Goal: Information Seeking & Learning: Learn about a topic

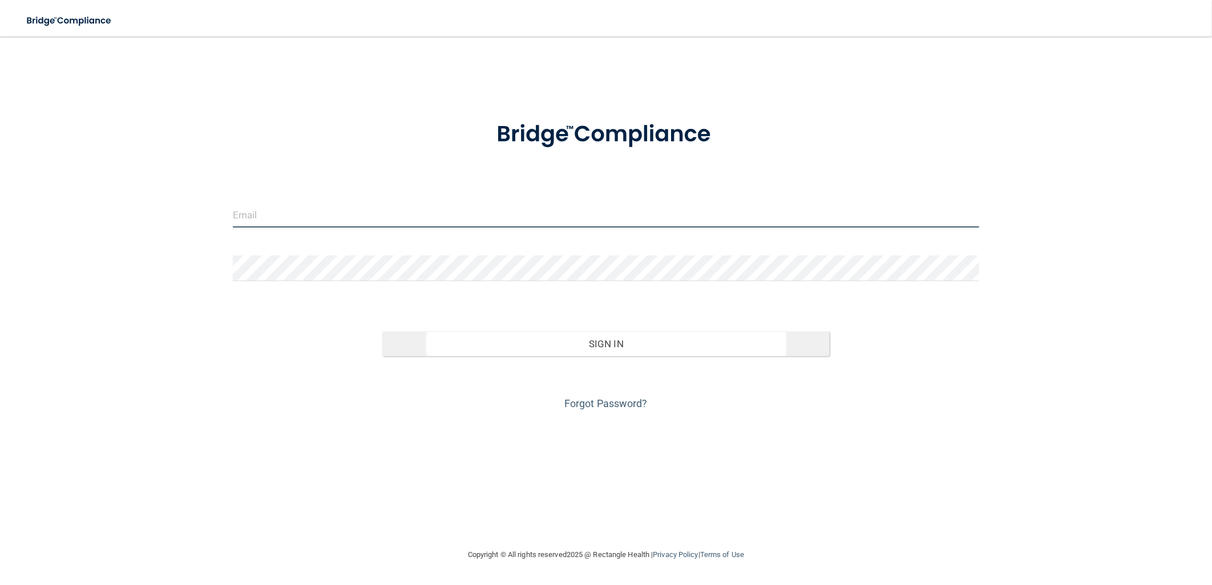
type input "[EMAIL_ADDRESS][DOMAIN_NAME]"
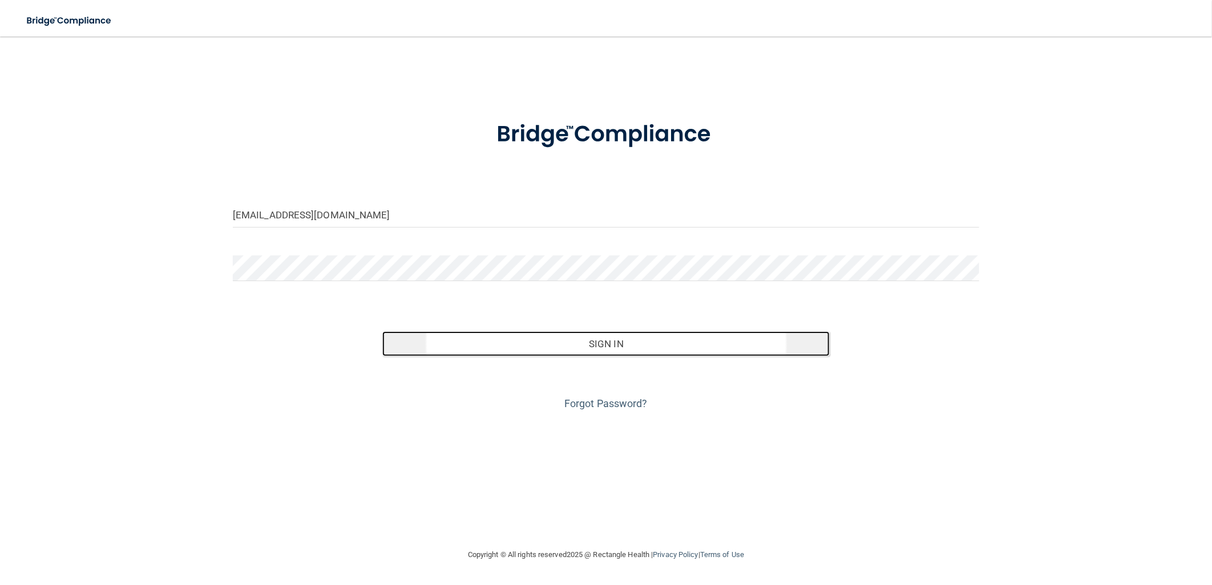
click at [656, 352] on button "Sign In" at bounding box center [606, 343] width 448 height 25
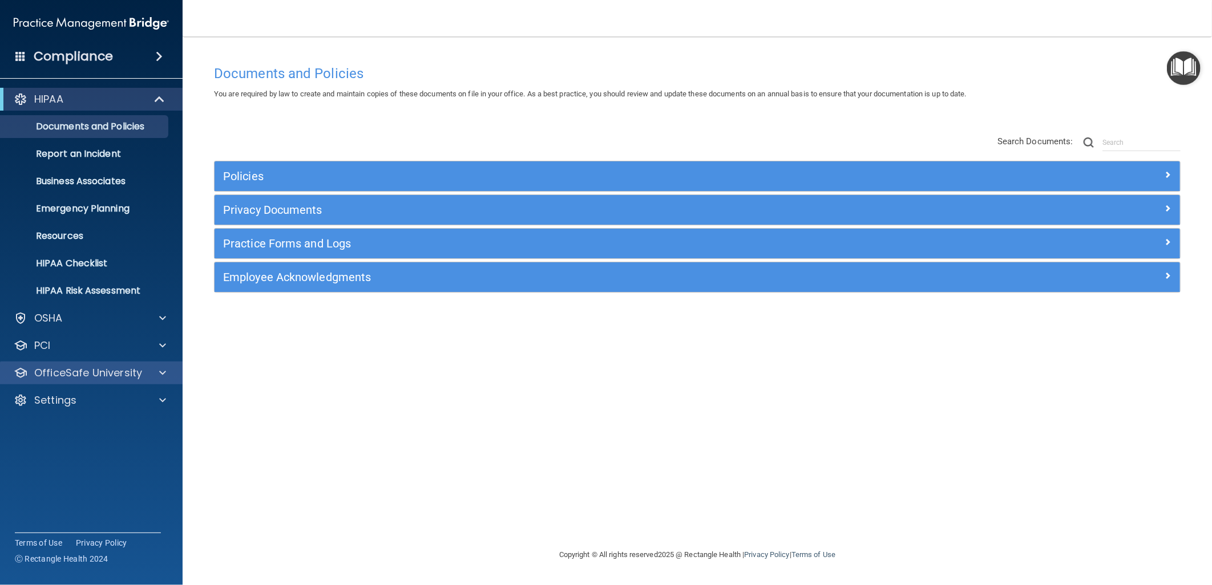
click at [159, 363] on div "OfficeSafe University" at bounding box center [91, 373] width 183 height 23
click at [116, 379] on p "OfficeSafe University" at bounding box center [88, 373] width 108 height 14
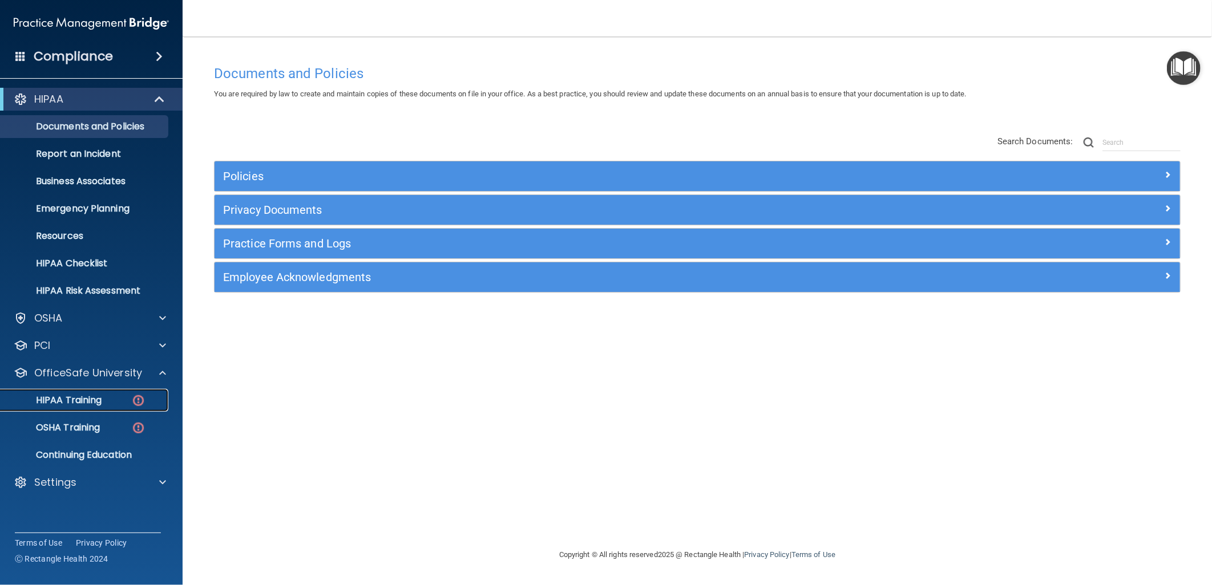
click at [104, 399] on div "HIPAA Training" at bounding box center [85, 400] width 156 height 11
